Goal: Task Accomplishment & Management: Complete application form

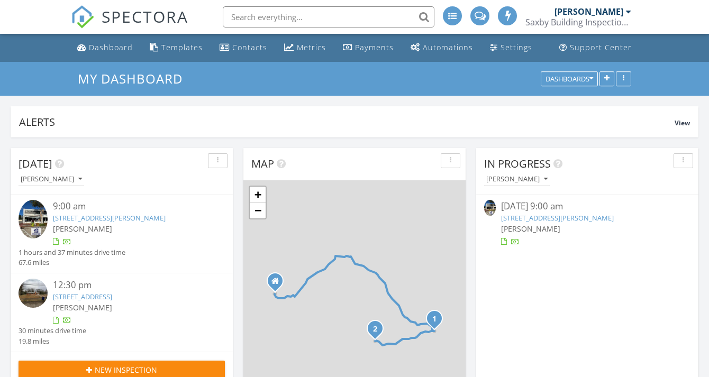
scroll to position [281, 339]
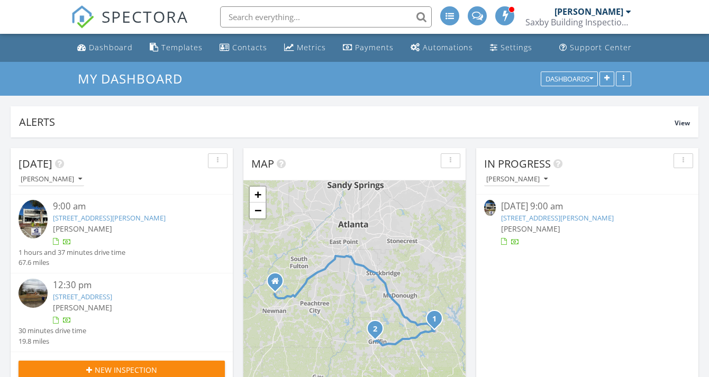
click at [127, 217] on link "38 Oak St, Jackson, GA 30233" at bounding box center [109, 218] width 113 height 10
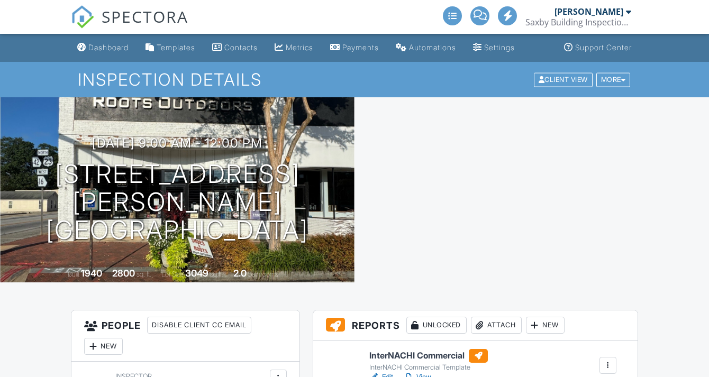
click at [607, 360] on div at bounding box center [608, 365] width 11 height 11
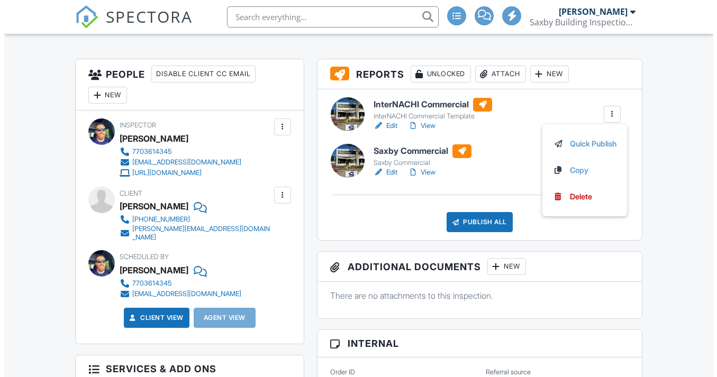
scroll to position [251, 0]
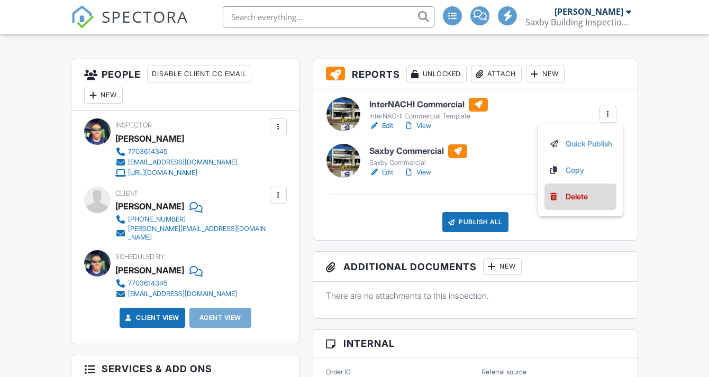
click at [597, 199] on link "Delete" at bounding box center [581, 197] width 64 height 12
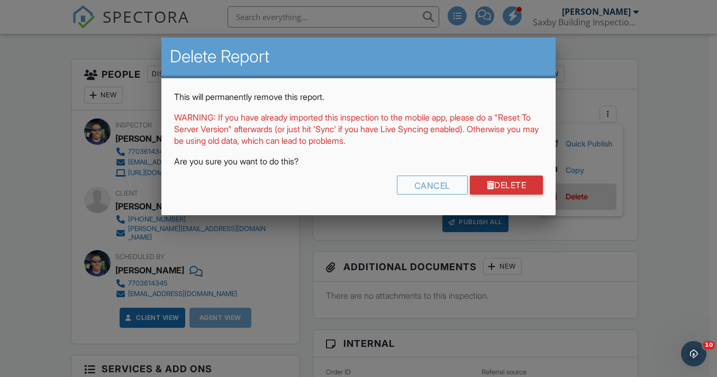
scroll to position [0, 0]
click at [522, 188] on link "Delete" at bounding box center [507, 185] width 74 height 19
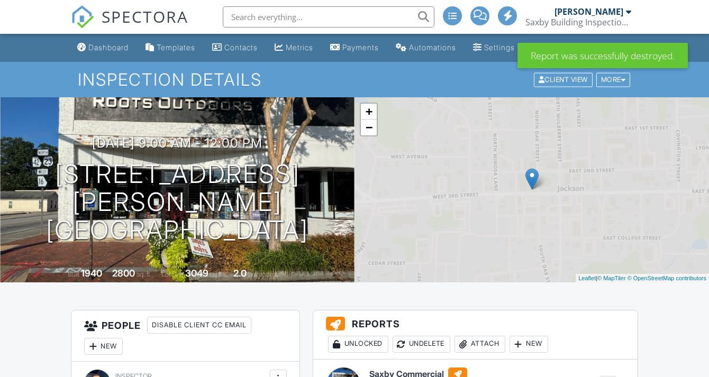
scroll to position [214, 0]
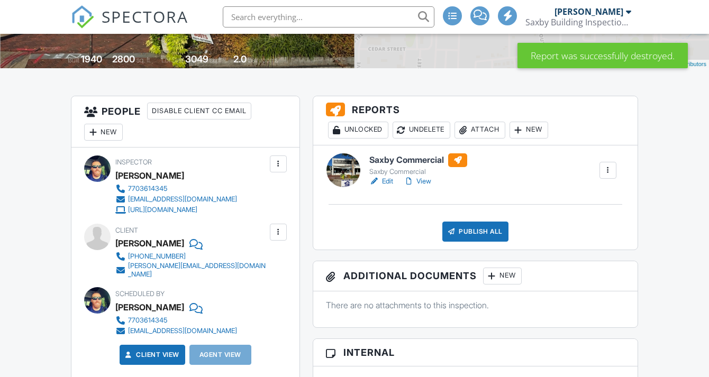
click at [501, 268] on div "New" at bounding box center [502, 276] width 39 height 17
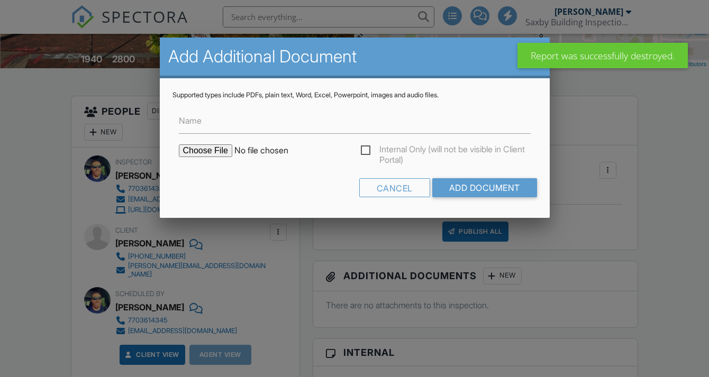
click at [208, 155] on input "file" at bounding box center [269, 151] width 180 height 13
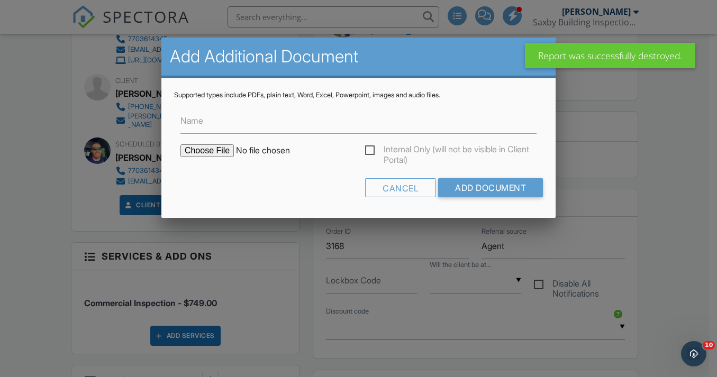
scroll to position [0, 0]
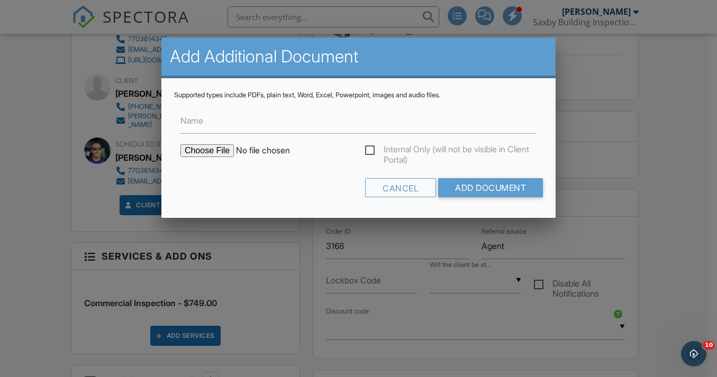
type input "C:\fakepath\Summary.png"
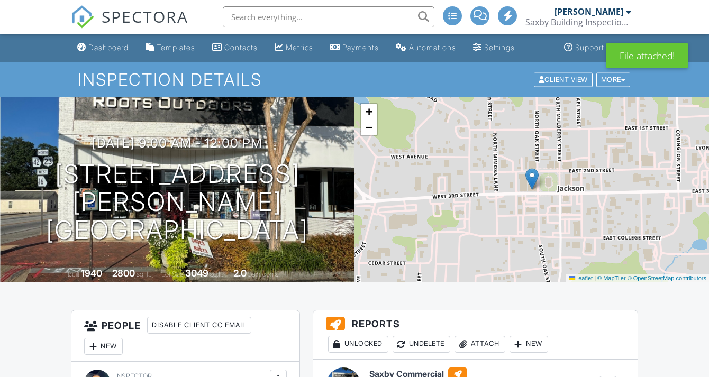
scroll to position [282, 0]
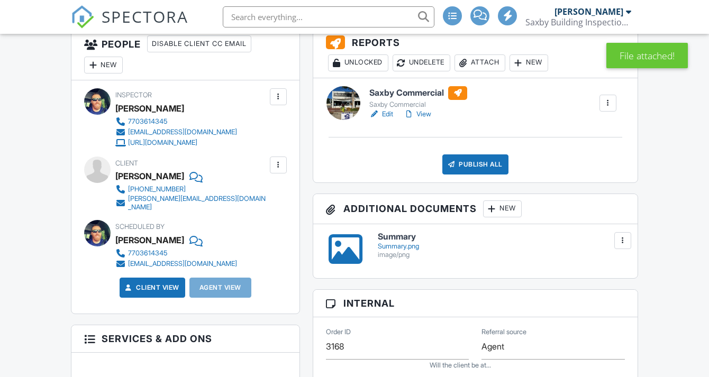
click at [502, 201] on div "New" at bounding box center [502, 209] width 39 height 17
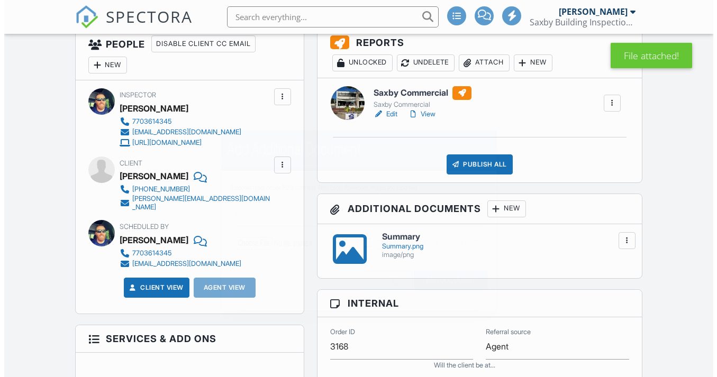
scroll to position [332, 0]
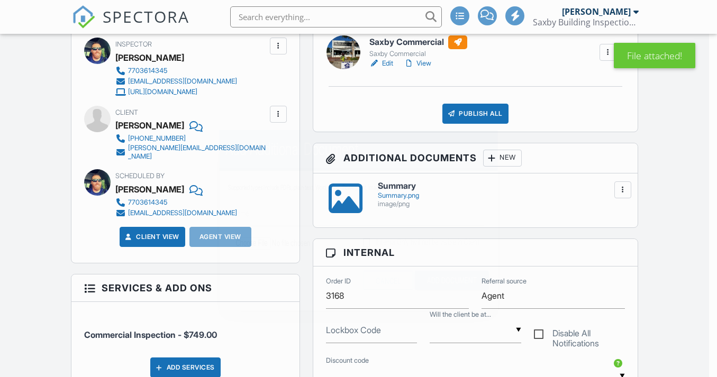
click at [239, 237] on input "file" at bounding box center [296, 243] width 127 height 13
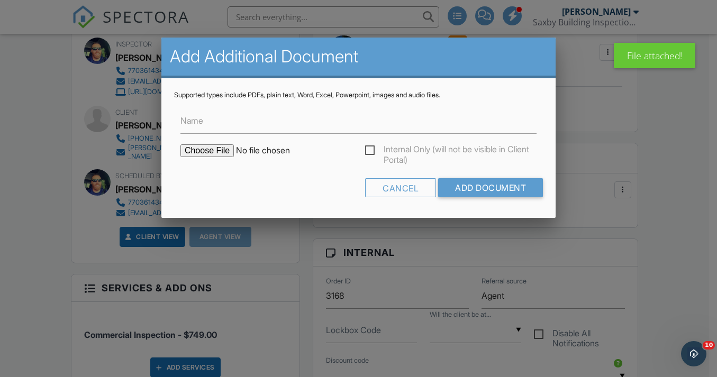
scroll to position [0, 0]
type input "C:\fakepath\Owner.png"
type input "Owner"
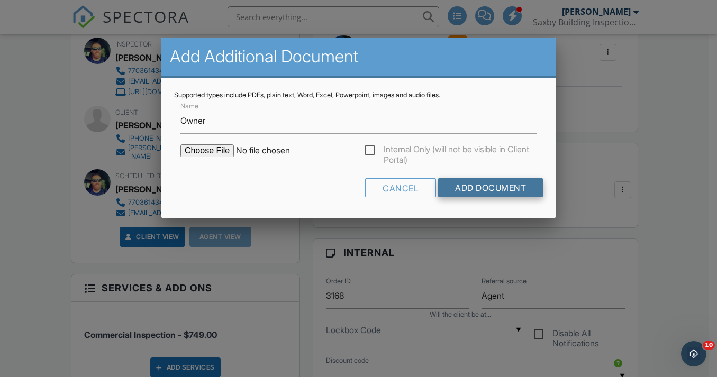
click at [466, 185] on input "Add Document" at bounding box center [490, 187] width 105 height 19
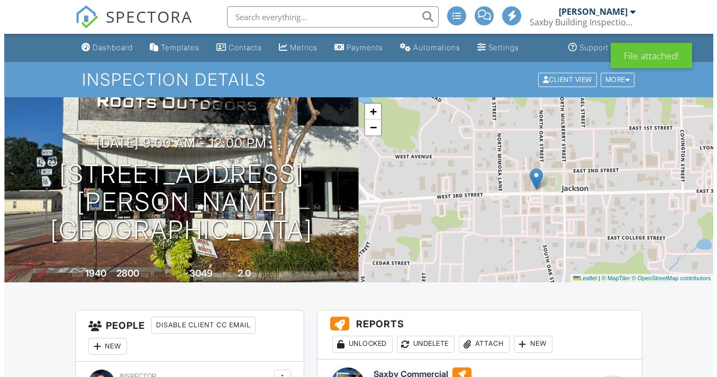
scroll to position [338, 0]
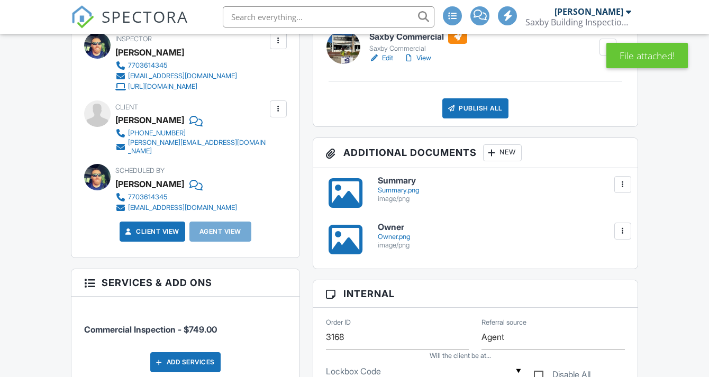
click at [496, 151] on div at bounding box center [492, 153] width 11 height 11
click at [0, 0] on input "file" at bounding box center [0, 0] width 0 height 0
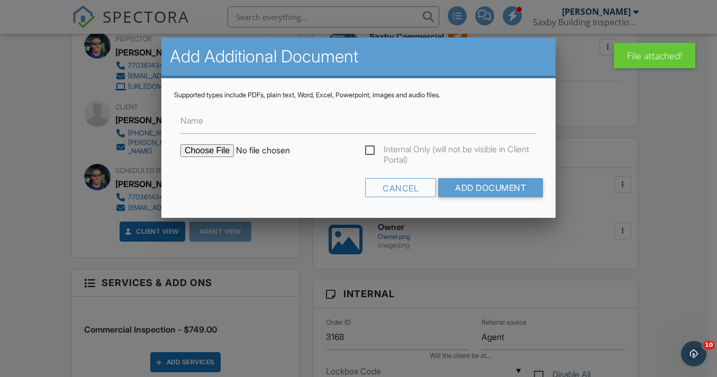
scroll to position [0, 0]
type input "C:\fakepath\Land.png"
click at [319, 134] on input "Name" at bounding box center [359, 121] width 356 height 26
type input "Land"
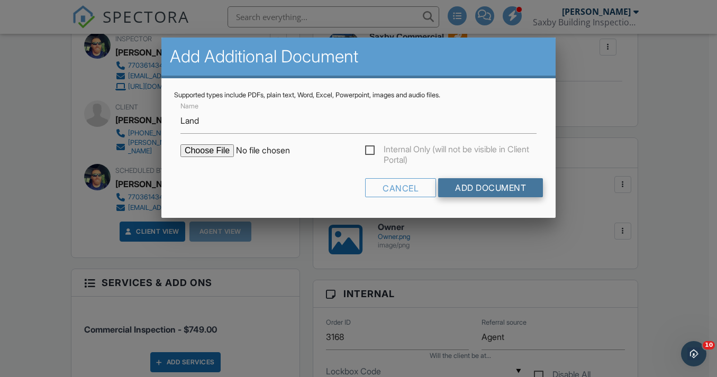
click at [516, 184] on input "Add Document" at bounding box center [490, 187] width 105 height 19
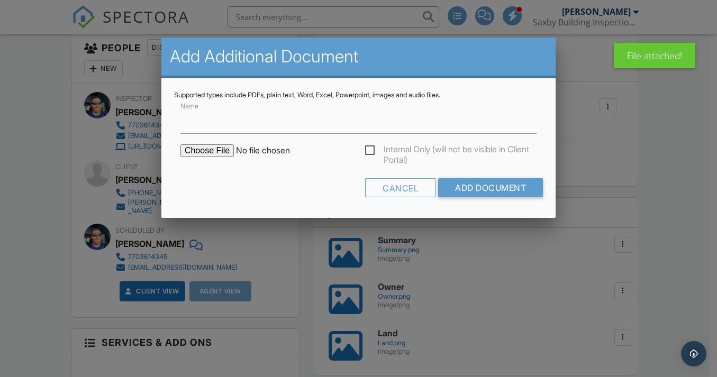
click at [196, 152] on input "file" at bounding box center [271, 151] width 180 height 13
type input "C:\fakepath\Improvement Information.png"
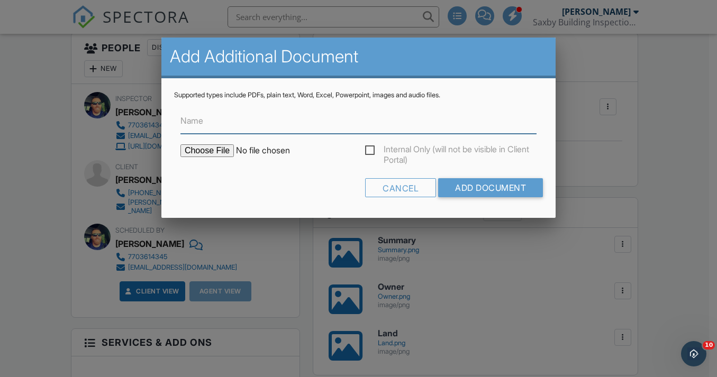
click at [277, 132] on input "Name" at bounding box center [359, 121] width 356 height 26
type input "I"
type input "Commercial Improvement Information"
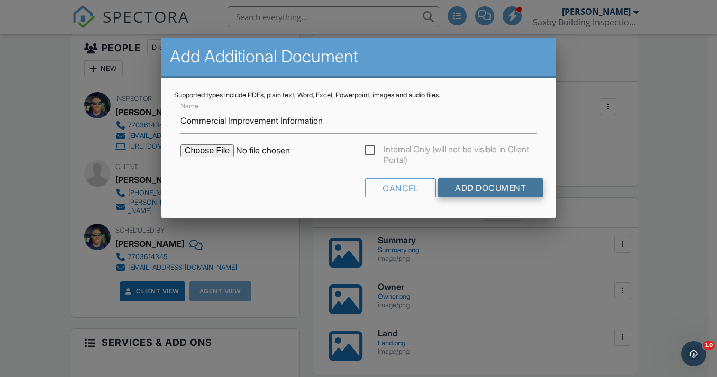
click at [476, 190] on input "Add Document" at bounding box center [490, 187] width 105 height 19
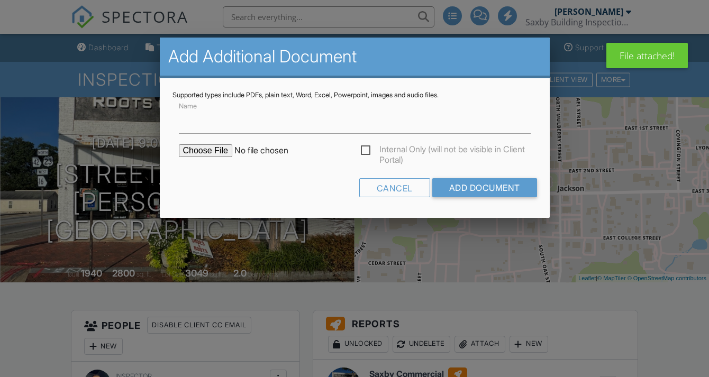
click at [221, 148] on input "file" at bounding box center [269, 151] width 180 height 13
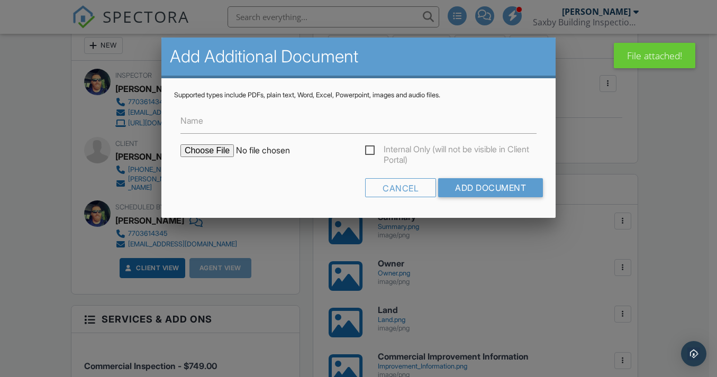
type input "C:\fakepath\Sales.png"
click at [268, 123] on input "Name" at bounding box center [359, 121] width 356 height 26
type input "Sales"
click at [520, 184] on input "Add Document" at bounding box center [490, 187] width 105 height 19
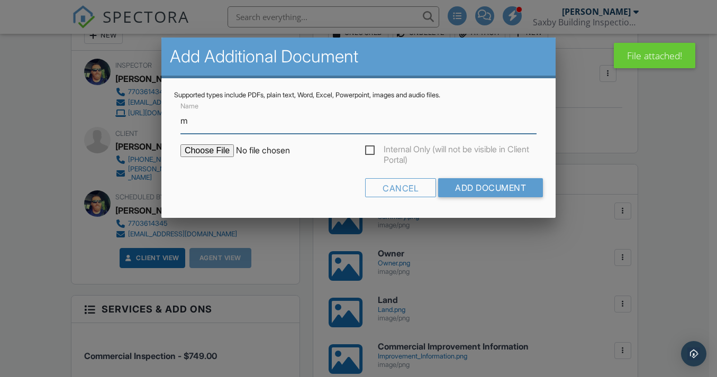
type input "Map"
click at [228, 153] on input "file" at bounding box center [271, 151] width 180 height 13
type input "C:\fakepath\Map.png"
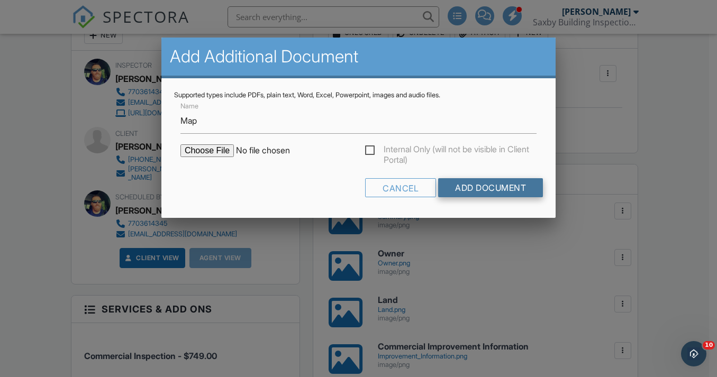
click at [504, 188] on input "Add Document" at bounding box center [490, 187] width 105 height 19
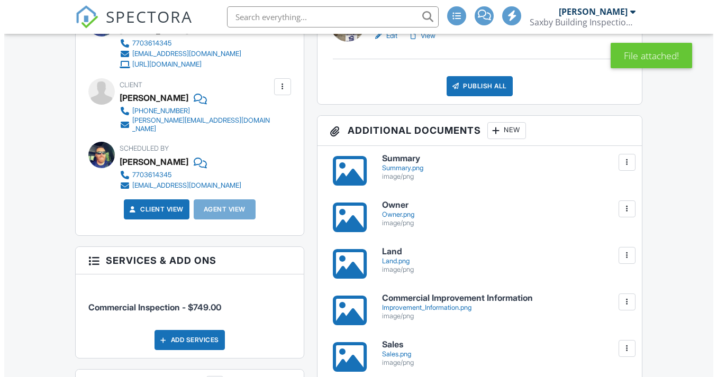
scroll to position [360, 0]
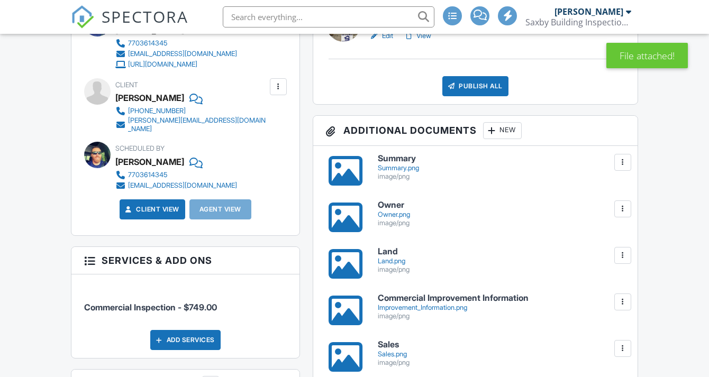
click at [496, 132] on div at bounding box center [492, 130] width 11 height 11
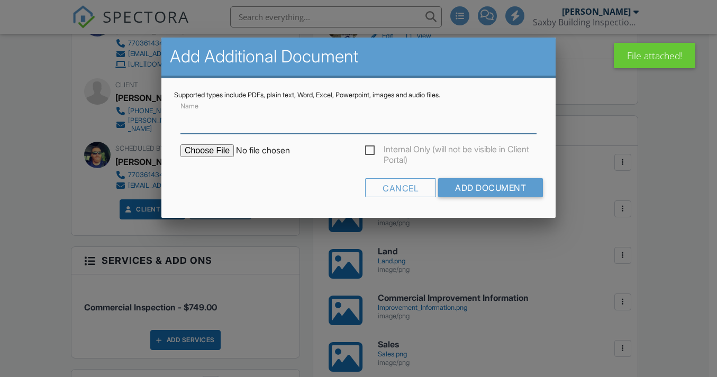
scroll to position [0, 0]
type input "Valuation"
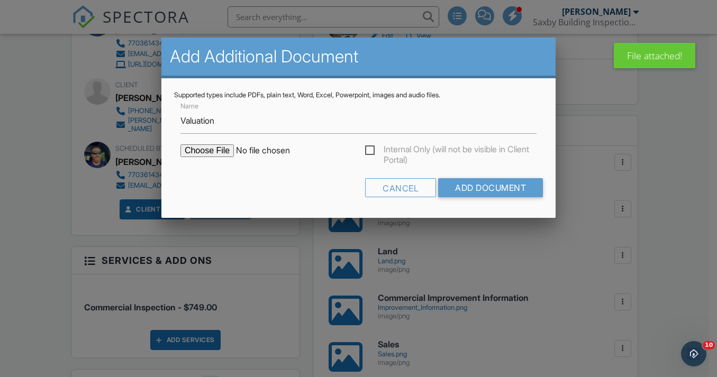
click at [207, 154] on input "file" at bounding box center [271, 151] width 180 height 13
type input "C:\fakepath\Valuation.png"
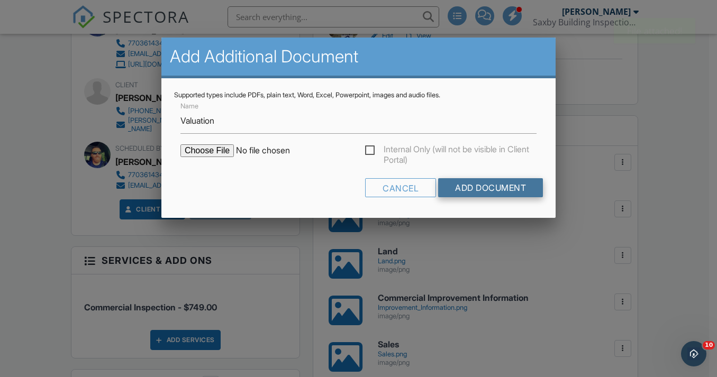
click at [505, 183] on input "Add Document" at bounding box center [490, 187] width 105 height 19
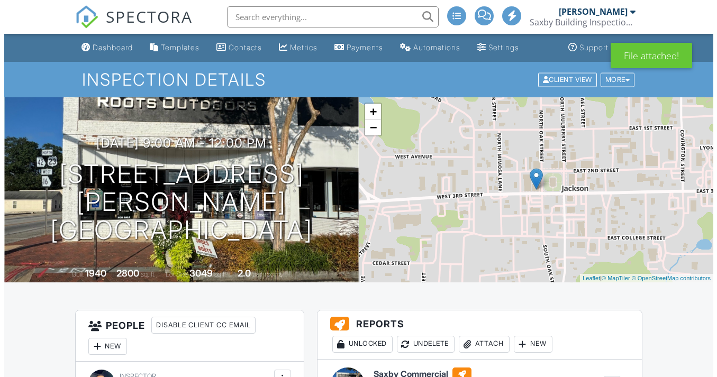
scroll to position [318, 0]
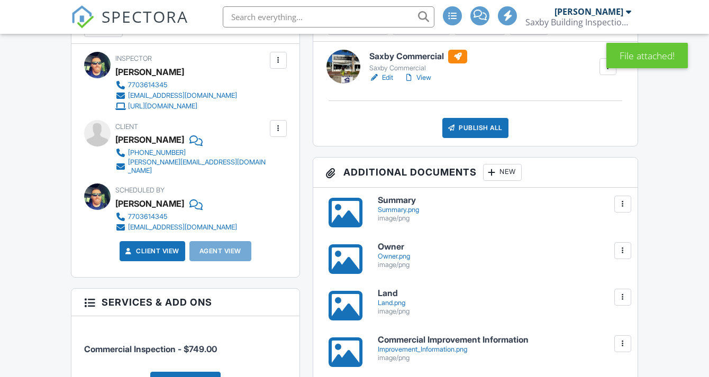
click at [500, 173] on div "New" at bounding box center [502, 172] width 39 height 17
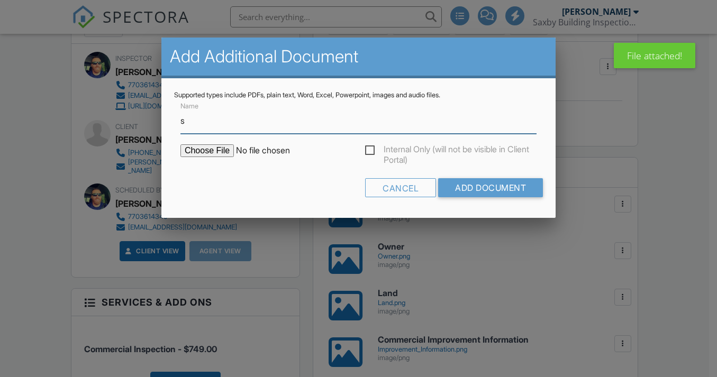
type input "Sketch"
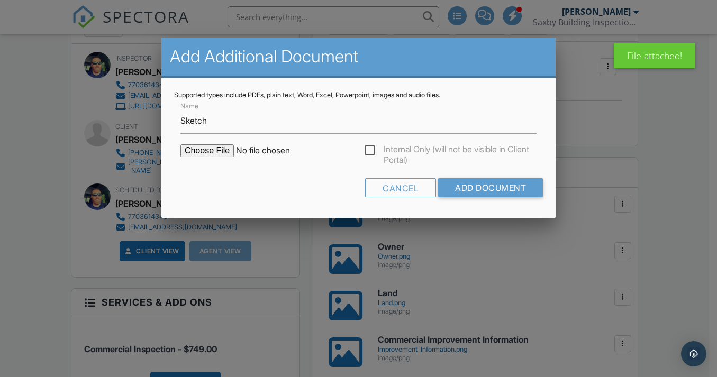
click at [221, 151] on input "file" at bounding box center [271, 151] width 180 height 13
type input "C:\fakepath\Sketch.png"
click at [464, 195] on input "Add Document" at bounding box center [490, 187] width 105 height 19
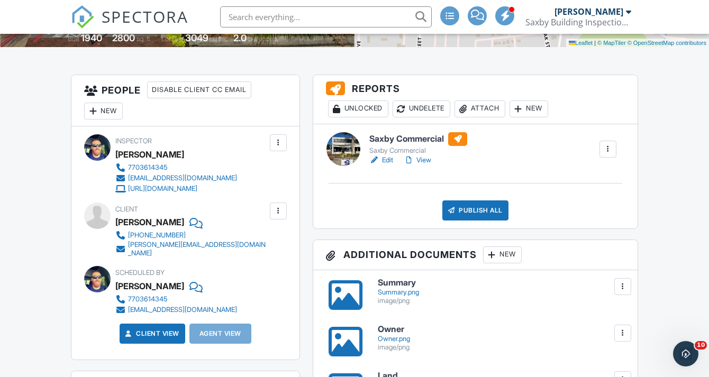
click at [508, 245] on h3 "Additional Documents New" at bounding box center [475, 255] width 324 height 30
click at [505, 253] on div "New" at bounding box center [502, 255] width 39 height 17
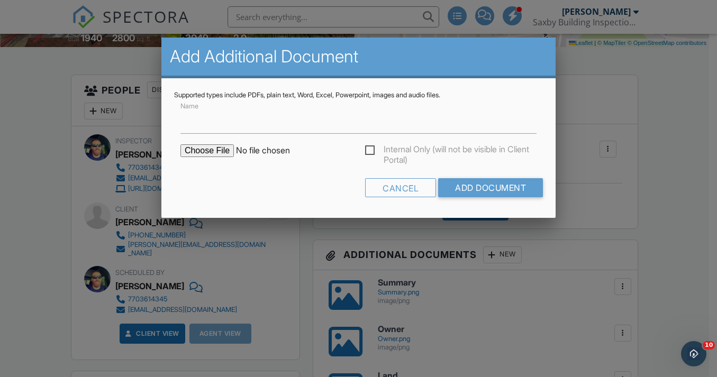
click at [209, 152] on input "file" at bounding box center [271, 151] width 180 height 13
type input "C:\fakepath\2025 Assessment Notice.pdf"
click at [239, 124] on input "Name" at bounding box center [359, 121] width 356 height 26
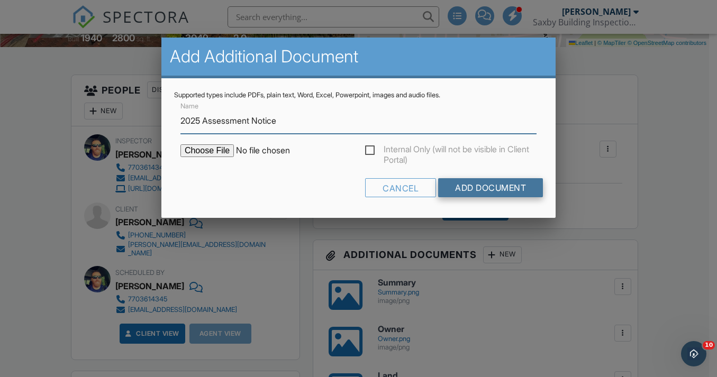
type input "2025 Assessment Notice"
click at [509, 192] on input "Add Document" at bounding box center [490, 187] width 105 height 19
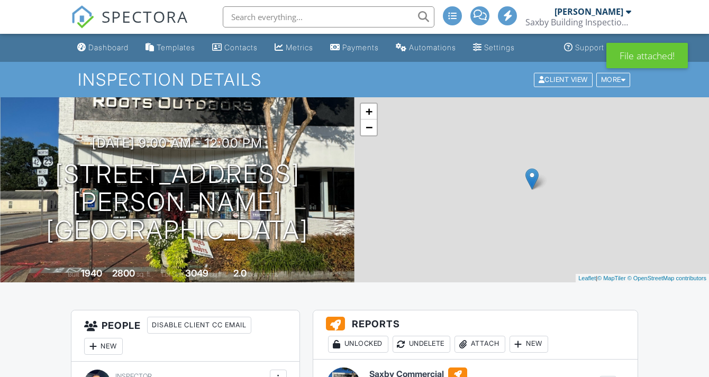
scroll to position [288, 0]
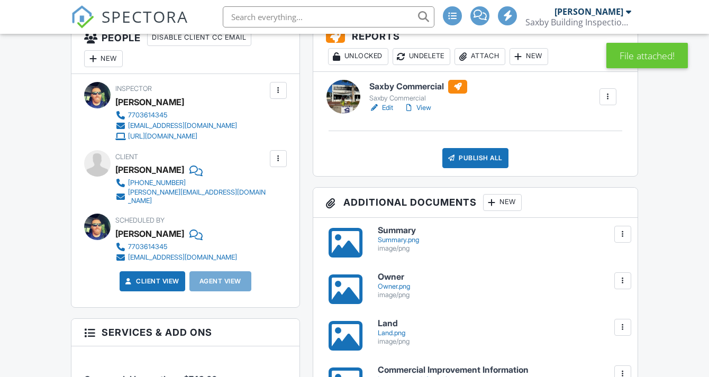
click at [504, 203] on div "New" at bounding box center [502, 202] width 39 height 17
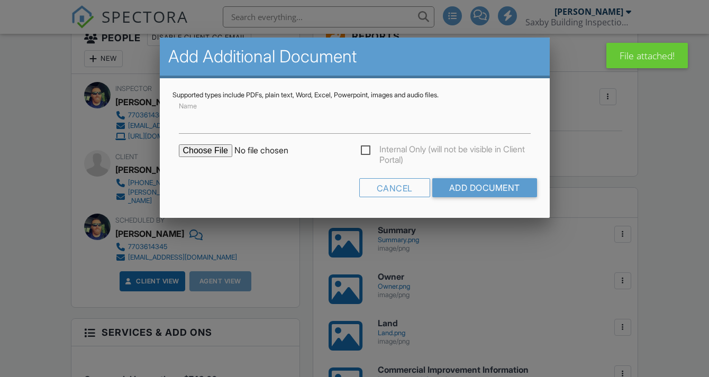
click at [222, 153] on input "file" at bounding box center [269, 151] width 180 height 13
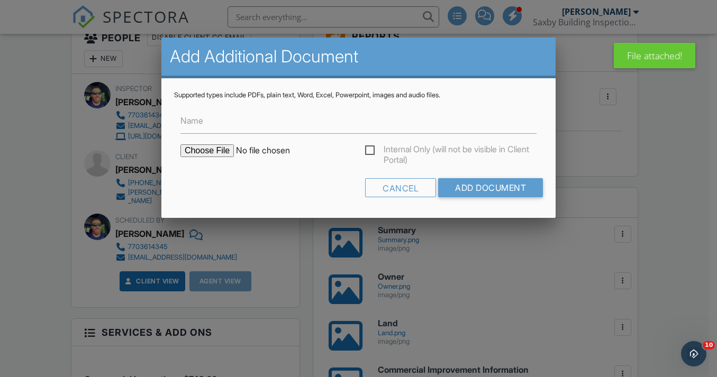
scroll to position [0, 0]
type input "C:\fakepath\2024 Assessment Notice.pdf"
click at [235, 120] on input "Name" at bounding box center [359, 121] width 356 height 26
click at [199, 120] on input "2025 Assessment Notice" at bounding box center [359, 121] width 356 height 26
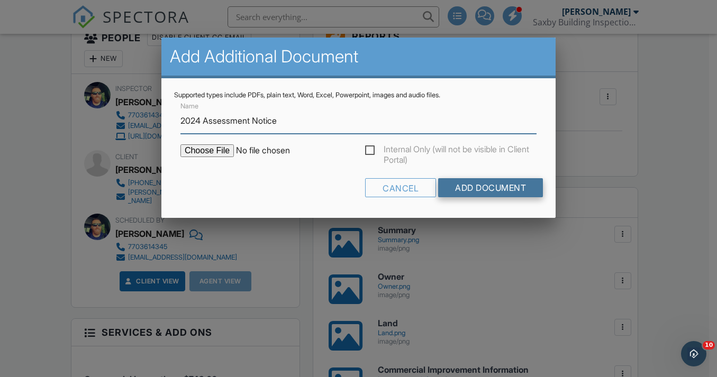
type input "2024 Assessment Notice"
click at [527, 194] on input "Add Document" at bounding box center [490, 187] width 105 height 19
